Goal: Information Seeking & Learning: Learn about a topic

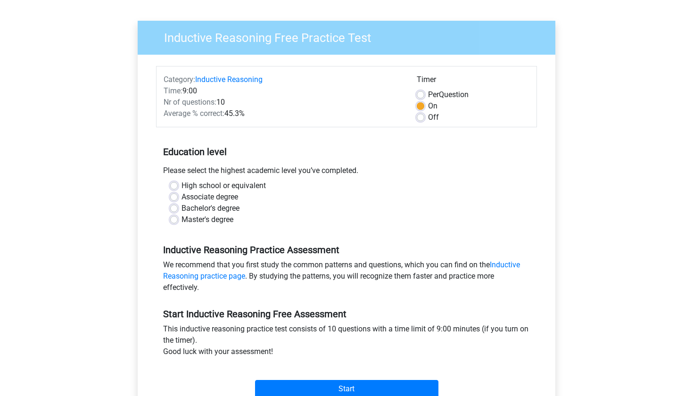
scroll to position [60, 0]
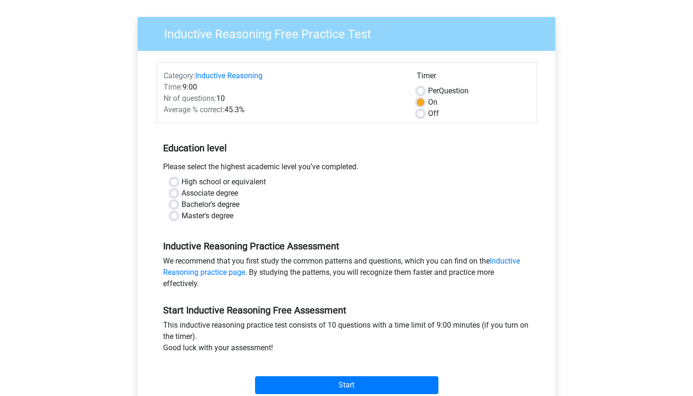
click at [182, 182] on label "High school or equivalent" at bounding box center [224, 181] width 84 height 11
click at [175, 182] on input "High school or equivalent" at bounding box center [174, 180] width 8 height 9
radio input "true"
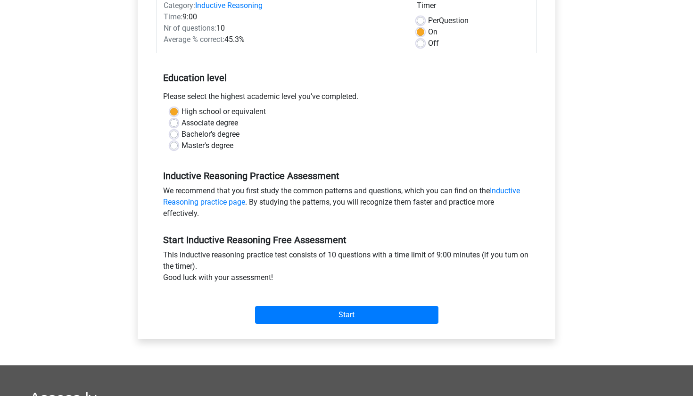
scroll to position [135, 0]
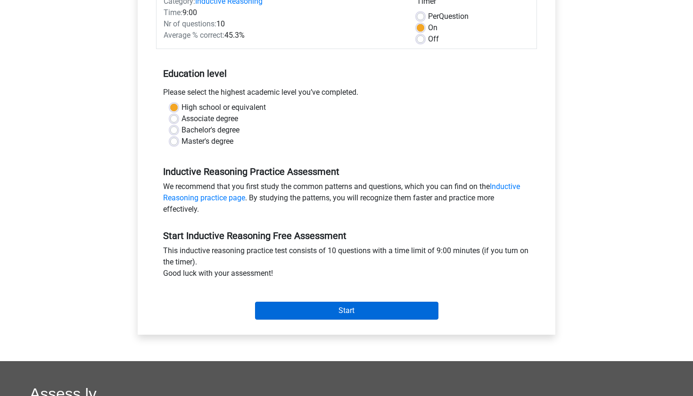
click at [360, 310] on input "Start" at bounding box center [346, 311] width 183 height 18
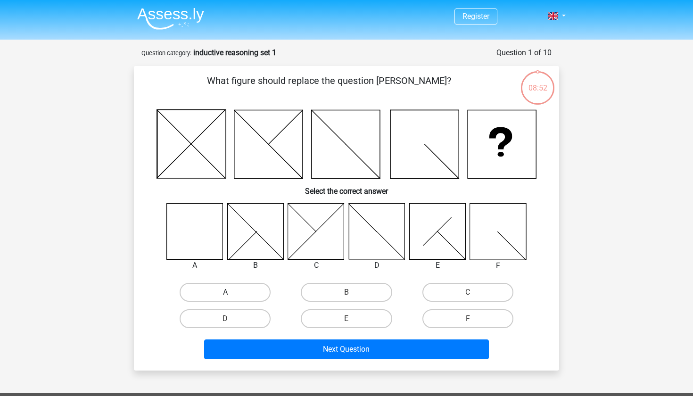
click at [237, 288] on label "A" at bounding box center [225, 292] width 91 height 19
click at [232, 292] on input "A" at bounding box center [228, 295] width 6 height 6
radio input "true"
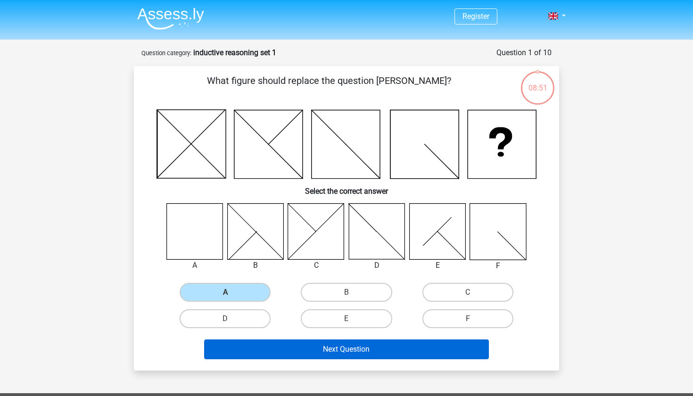
click at [361, 348] on button "Next Question" at bounding box center [346, 350] width 285 height 20
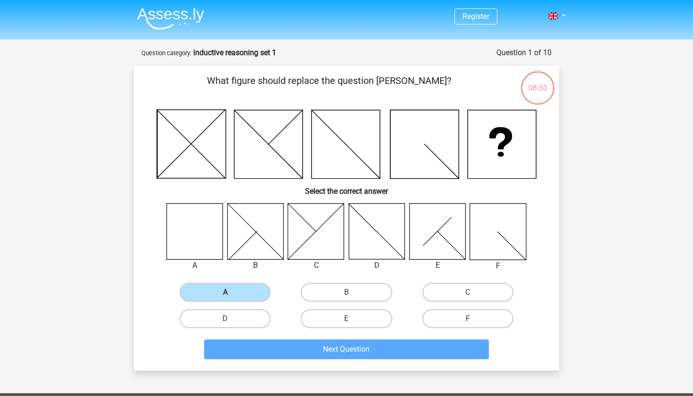
scroll to position [47, 0]
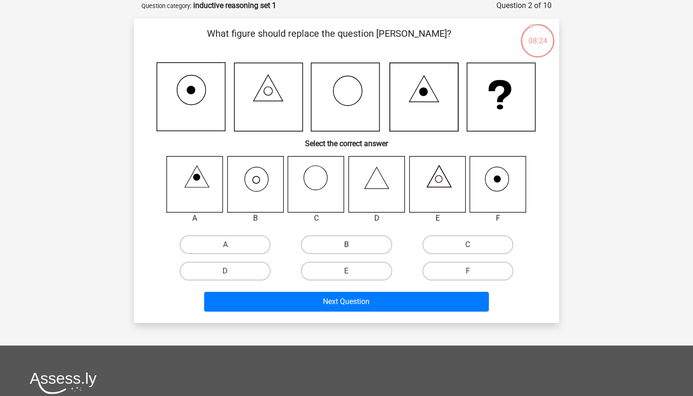
click at [359, 244] on label "B" at bounding box center [346, 244] width 91 height 19
click at [353, 245] on input "B" at bounding box center [350, 248] width 6 height 6
radio input "true"
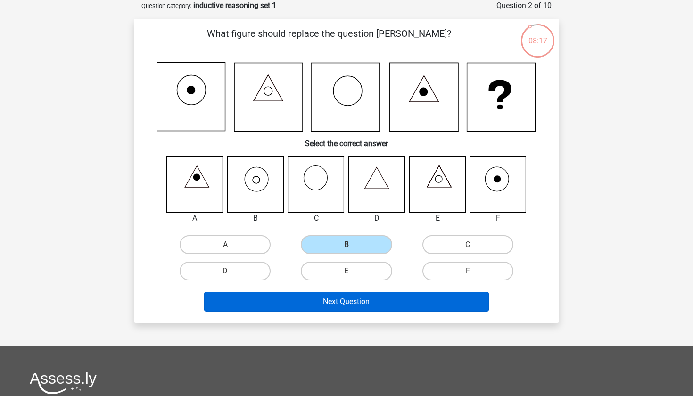
click at [376, 303] on button "Next Question" at bounding box center [346, 302] width 285 height 20
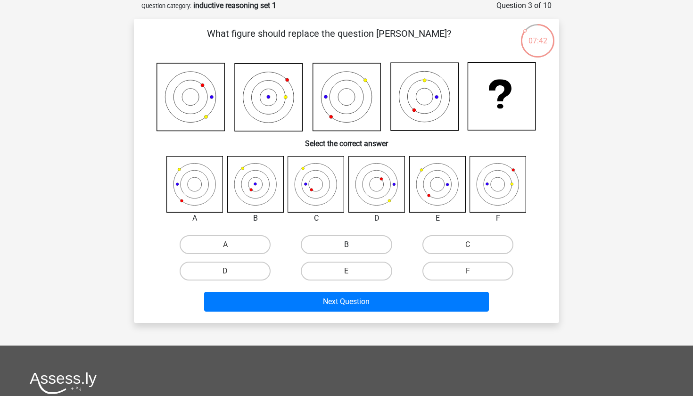
click at [326, 242] on label "B" at bounding box center [346, 244] width 91 height 19
click at [347, 245] on input "B" at bounding box center [350, 248] width 6 height 6
radio input "true"
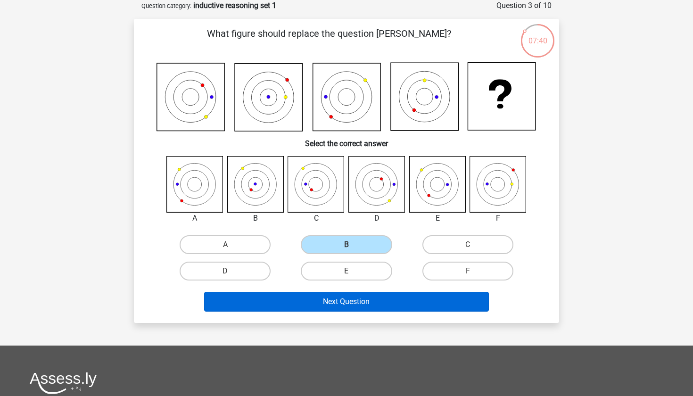
click at [346, 301] on button "Next Question" at bounding box center [346, 302] width 285 height 20
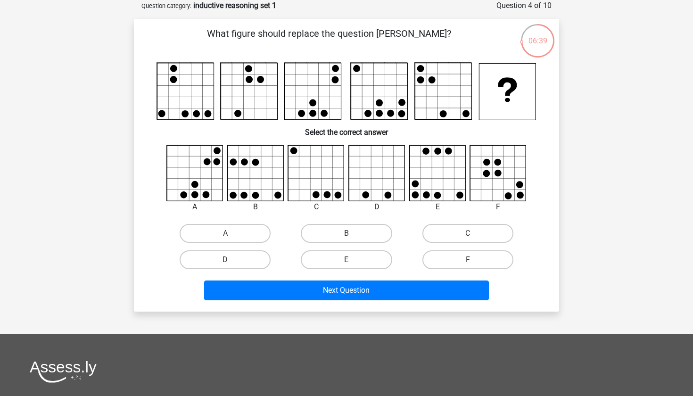
click at [350, 236] on input "B" at bounding box center [350, 236] width 6 height 6
radio input "true"
click at [255, 238] on label "A" at bounding box center [225, 233] width 91 height 19
click at [232, 238] on input "A" at bounding box center [228, 236] width 6 height 6
radio input "true"
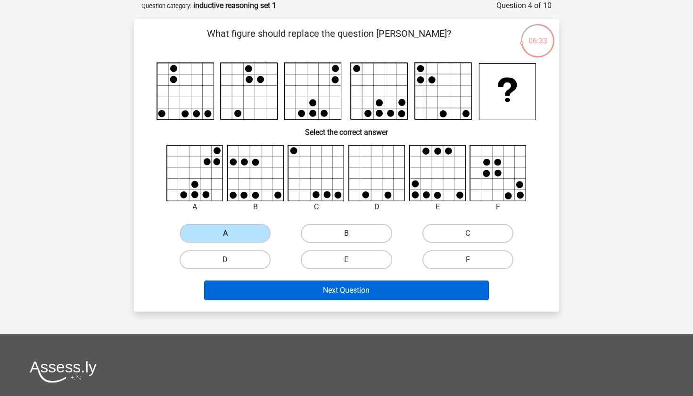
click at [291, 289] on button "Next Question" at bounding box center [346, 291] width 285 height 20
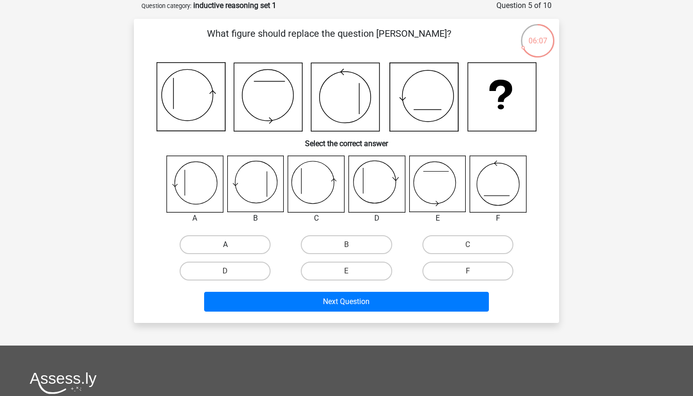
click at [218, 241] on label "A" at bounding box center [225, 244] width 91 height 19
click at [225, 245] on input "A" at bounding box center [228, 248] width 6 height 6
radio input "true"
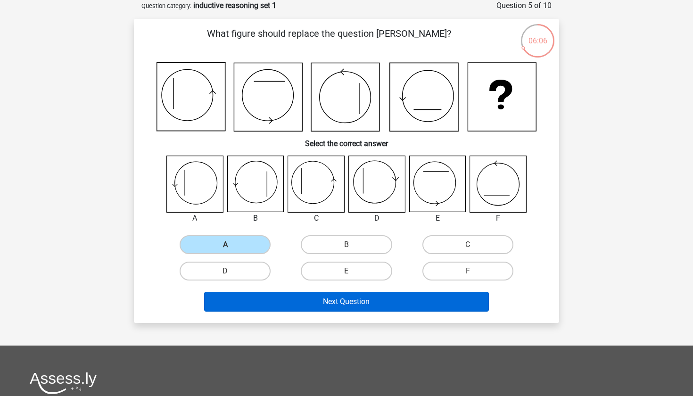
click at [346, 306] on button "Next Question" at bounding box center [346, 302] width 285 height 20
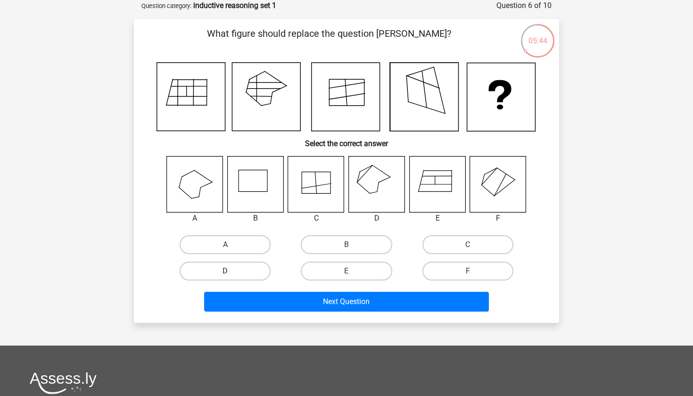
click at [262, 271] on label "D" at bounding box center [225, 271] width 91 height 19
click at [232, 271] on input "D" at bounding box center [228, 274] width 6 height 6
radio input "true"
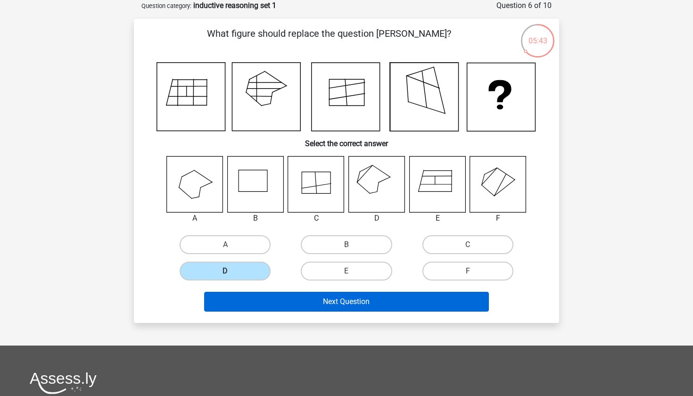
click at [344, 300] on button "Next Question" at bounding box center [346, 302] width 285 height 20
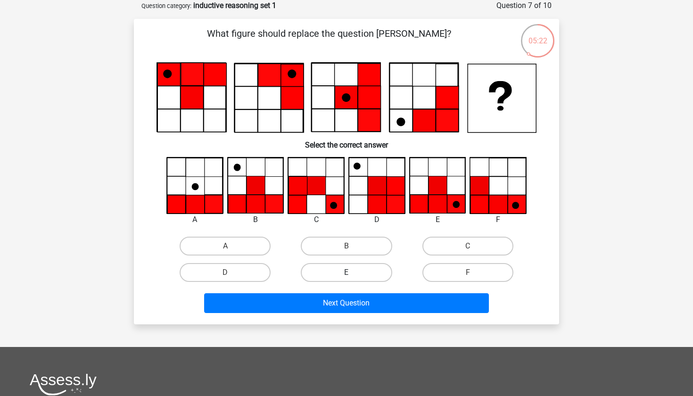
click at [357, 270] on label "E" at bounding box center [346, 272] width 91 height 19
click at [353, 273] on input "E" at bounding box center [350, 276] width 6 height 6
radio input "true"
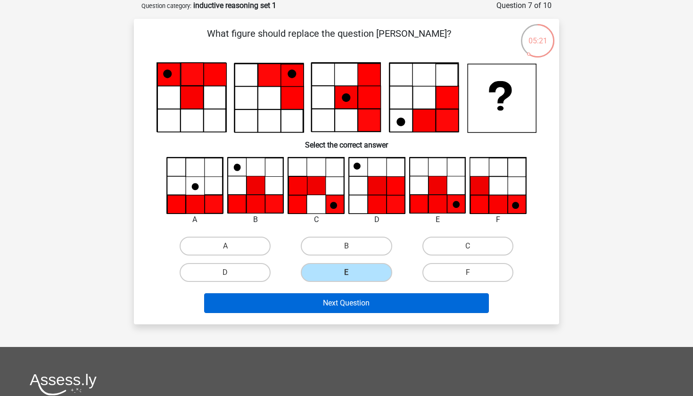
click at [359, 304] on button "Next Question" at bounding box center [346, 303] width 285 height 20
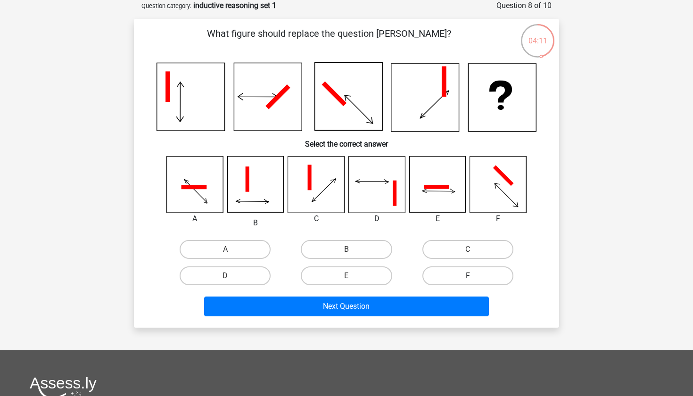
click at [463, 277] on label "F" at bounding box center [468, 275] width 91 height 19
click at [468, 277] on input "F" at bounding box center [471, 279] width 6 height 6
radio input "true"
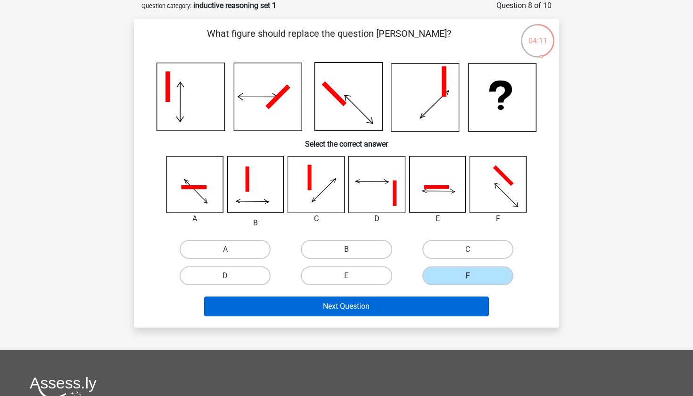
click at [410, 304] on button "Next Question" at bounding box center [346, 307] width 285 height 20
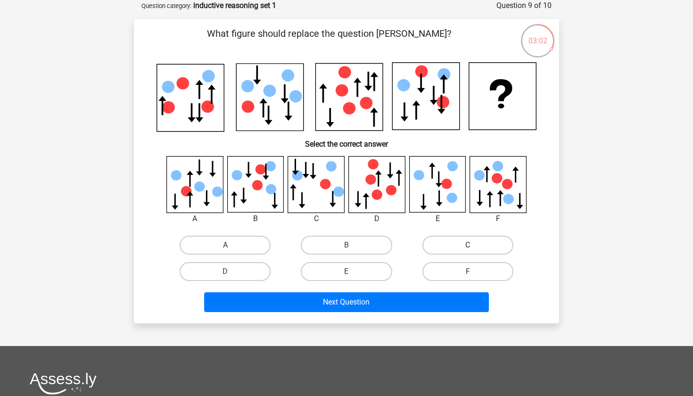
click at [438, 242] on label "C" at bounding box center [468, 245] width 91 height 19
click at [468, 245] on input "C" at bounding box center [471, 248] width 6 height 6
radio input "true"
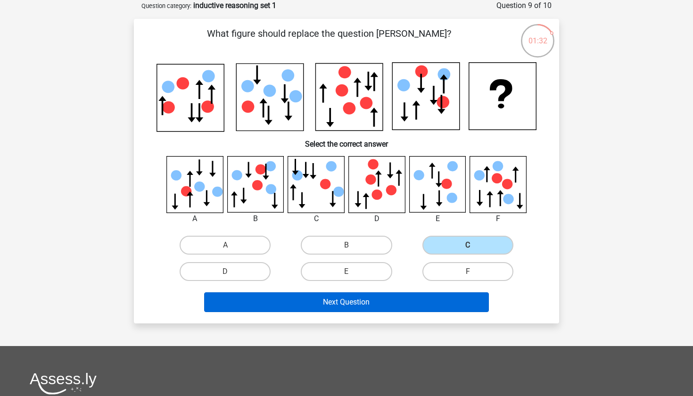
click at [395, 302] on button "Next Question" at bounding box center [346, 302] width 285 height 20
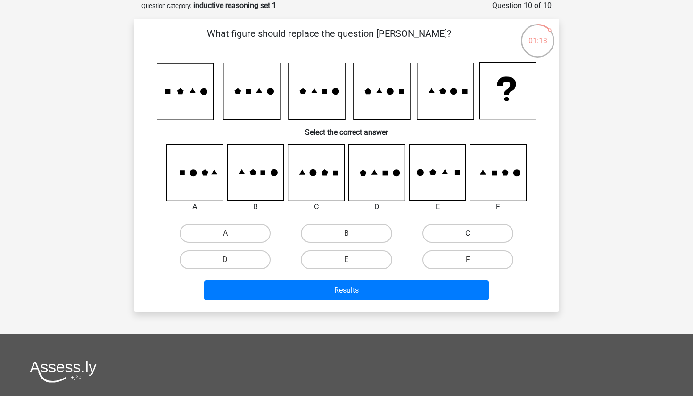
click at [433, 237] on label "C" at bounding box center [468, 233] width 91 height 19
click at [468, 237] on input "C" at bounding box center [471, 236] width 6 height 6
radio input "true"
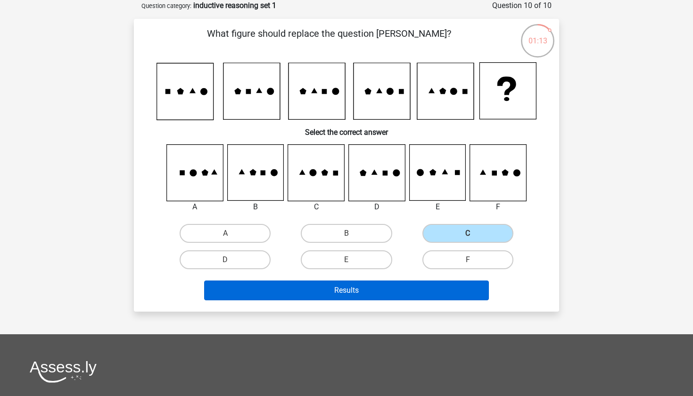
click at [376, 290] on button "Results" at bounding box center [346, 291] width 285 height 20
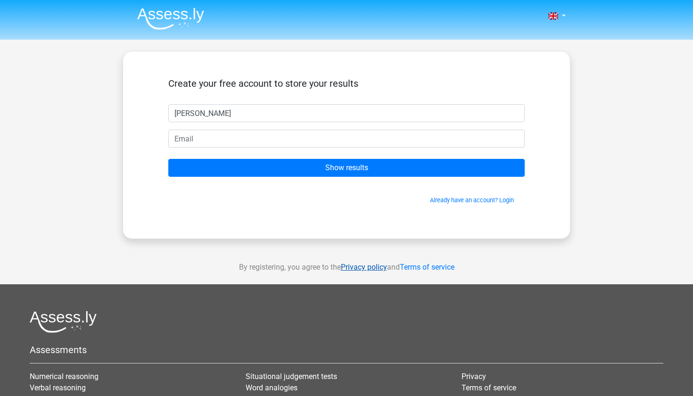
type input "archie ohanlon"
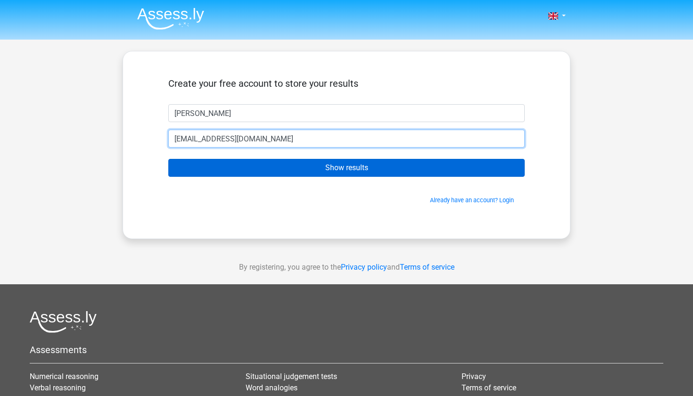
type input "archiefohanlon@gmail.com"
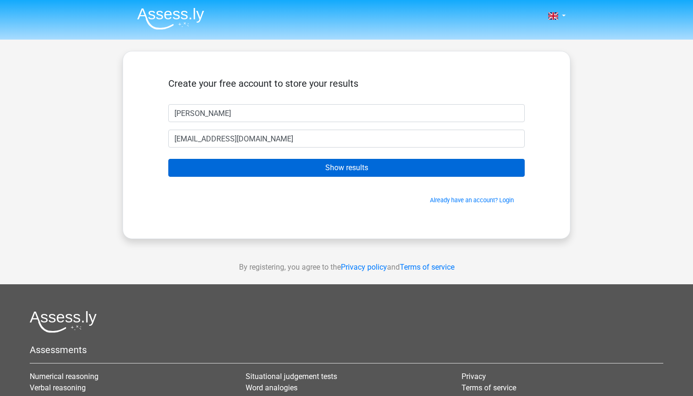
click at [363, 172] on input "Show results" at bounding box center [346, 168] width 357 height 18
